Goal: Task Accomplishment & Management: Manage account settings

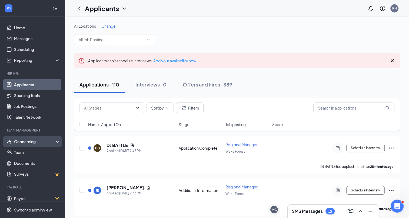
click at [16, 143] on div "Onboarding" at bounding box center [35, 141] width 42 height 5
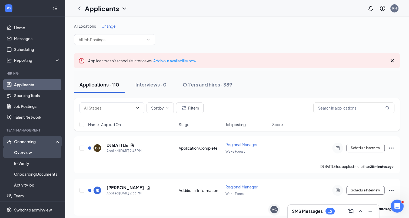
click at [18, 151] on link "Overview" at bounding box center [37, 152] width 46 height 11
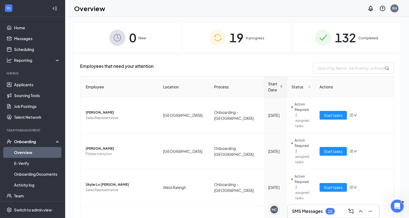
click at [233, 44] on span "19" at bounding box center [237, 37] width 14 height 19
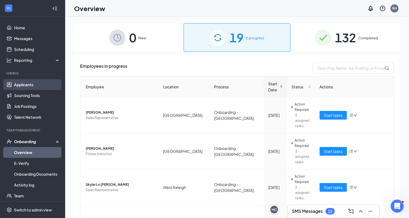
click at [26, 87] on link "Applicants" at bounding box center [37, 84] width 46 height 11
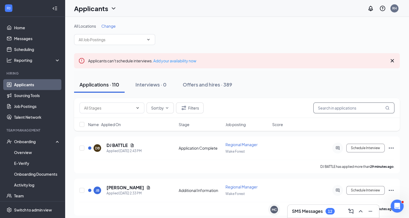
click at [322, 108] on input "text" at bounding box center [354, 107] width 81 height 11
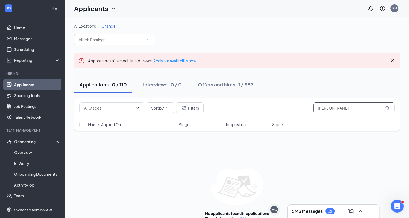
scroll to position [10, 0]
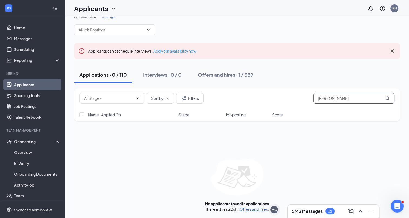
type input "[PERSON_NAME]"
click at [256, 208] on link "Offers and hires" at bounding box center [254, 208] width 28 height 5
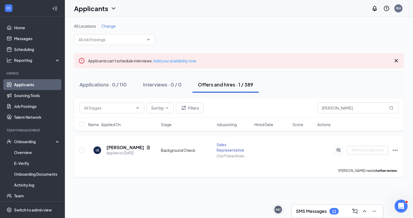
click at [397, 149] on icon "Ellipses" at bounding box center [395, 149] width 5 height 1
click at [294, 170] on div "[PERSON_NAME] needs further review." at bounding box center [239, 170] width 319 height 14
click at [395, 150] on icon "Ellipses" at bounding box center [395, 150] width 6 height 6
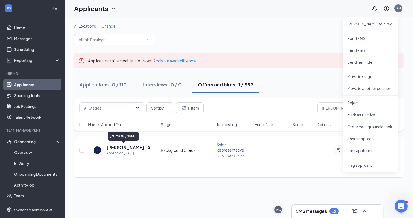
click at [127, 148] on h5 "[PERSON_NAME]" at bounding box center [126, 147] width 38 height 6
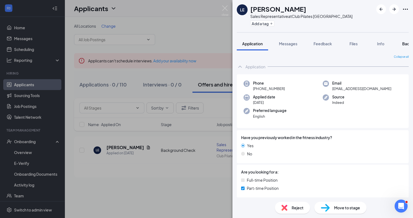
click at [405, 42] on span "Background" at bounding box center [414, 43] width 22 height 5
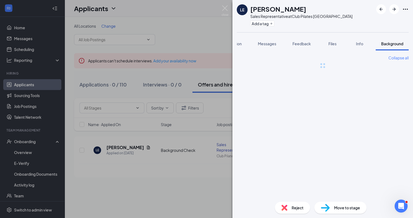
scroll to position [0, 22]
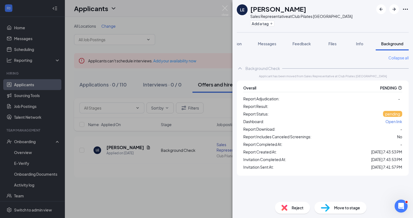
click at [396, 121] on span "Open link" at bounding box center [394, 121] width 17 height 5
click at [400, 85] on icon "QuestionInfo" at bounding box center [400, 87] width 4 height 4
click at [400, 87] on icon "QuestionInfo" at bounding box center [400, 87] width 4 height 4
click at [355, 41] on div "Info" at bounding box center [359, 43] width 11 height 5
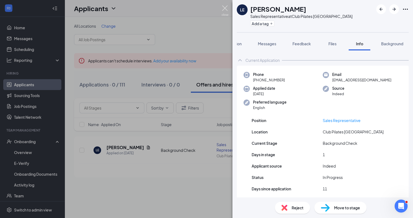
click at [226, 11] on img at bounding box center [225, 10] width 7 height 11
